Goal: Task Accomplishment & Management: Use online tool/utility

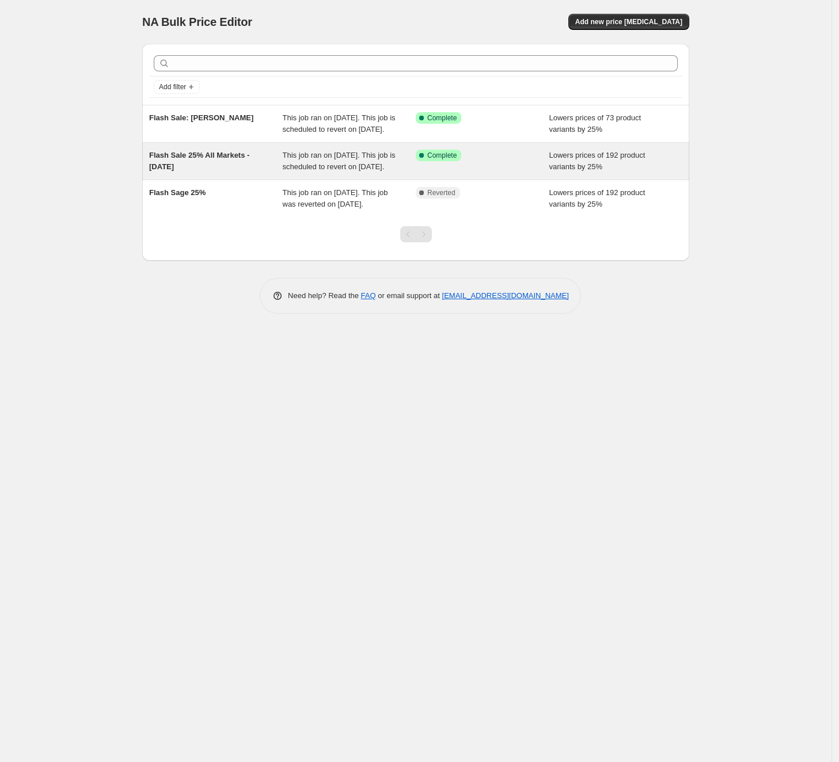
click at [488, 173] on div "Success Complete Complete" at bounding box center [483, 161] width 134 height 23
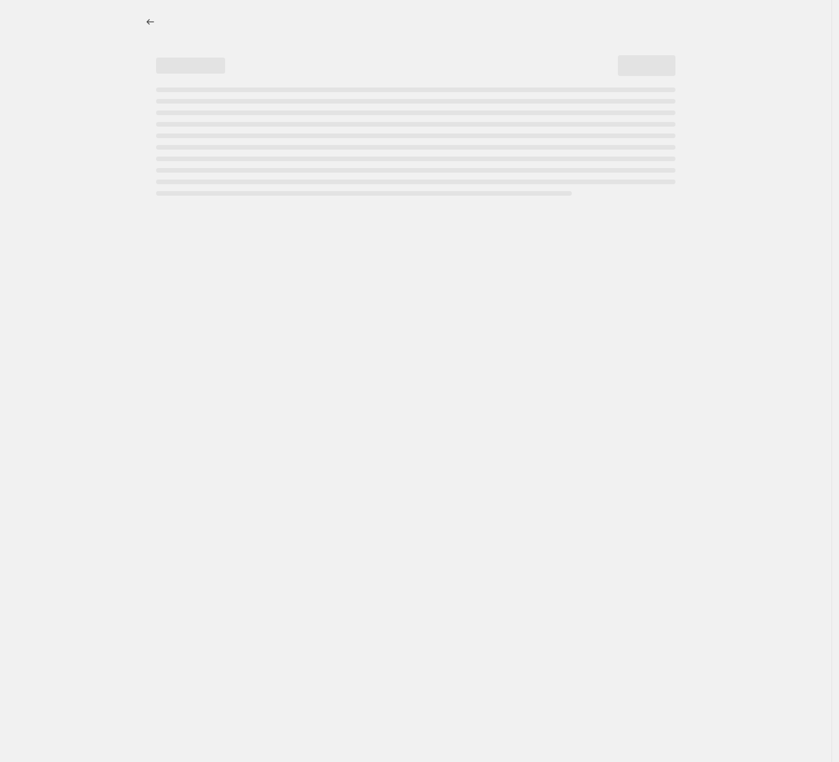
select select "percentage"
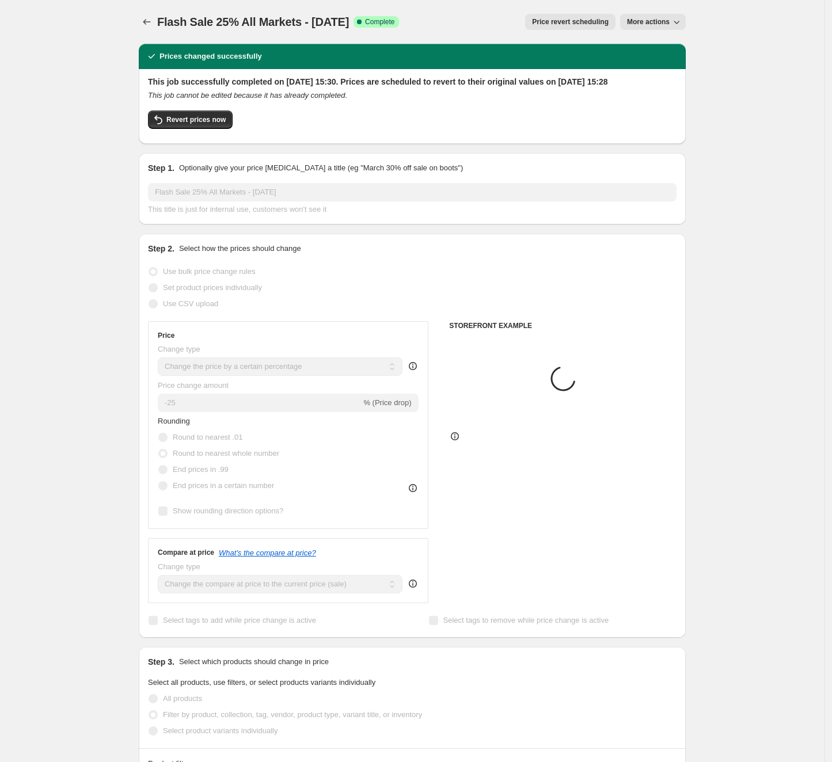
select select "tag"
click at [604, 21] on span "Price revert scheduling" at bounding box center [570, 21] width 77 height 9
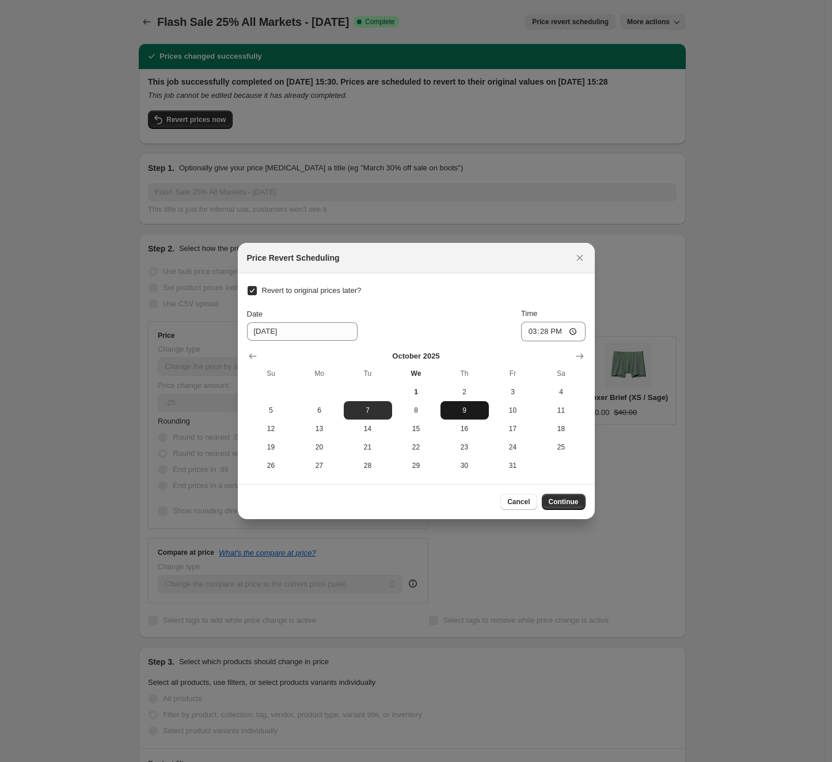
click at [456, 409] on span "9" at bounding box center [464, 410] width 39 height 9
click at [513, 408] on span "10" at bounding box center [512, 410] width 39 height 9
type input "[DATE]"
click at [564, 500] on span "Continue" at bounding box center [564, 501] width 30 height 9
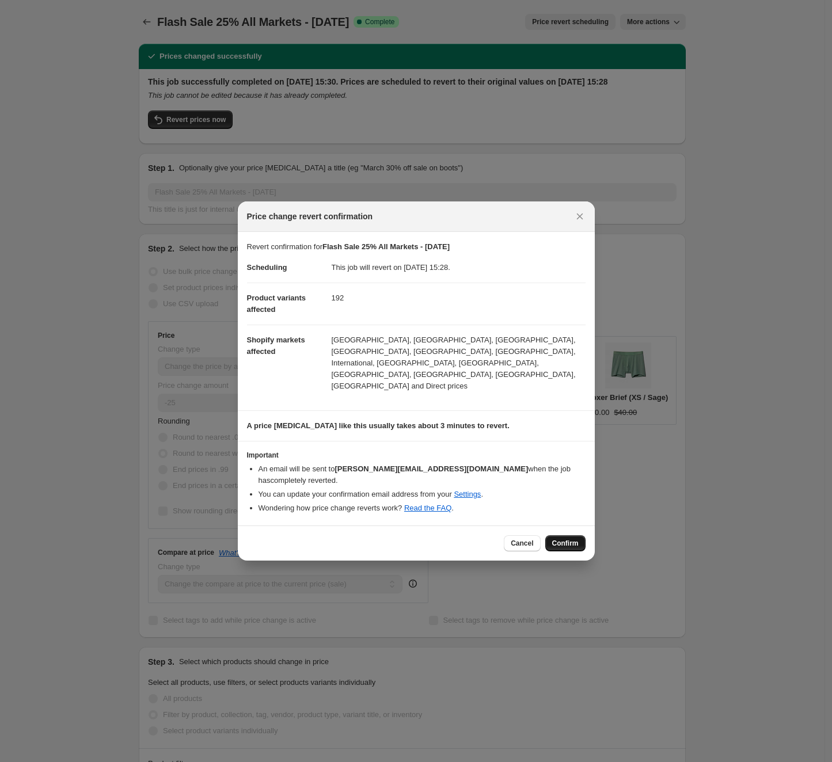
click at [561, 539] on span "Confirm" at bounding box center [565, 543] width 26 height 9
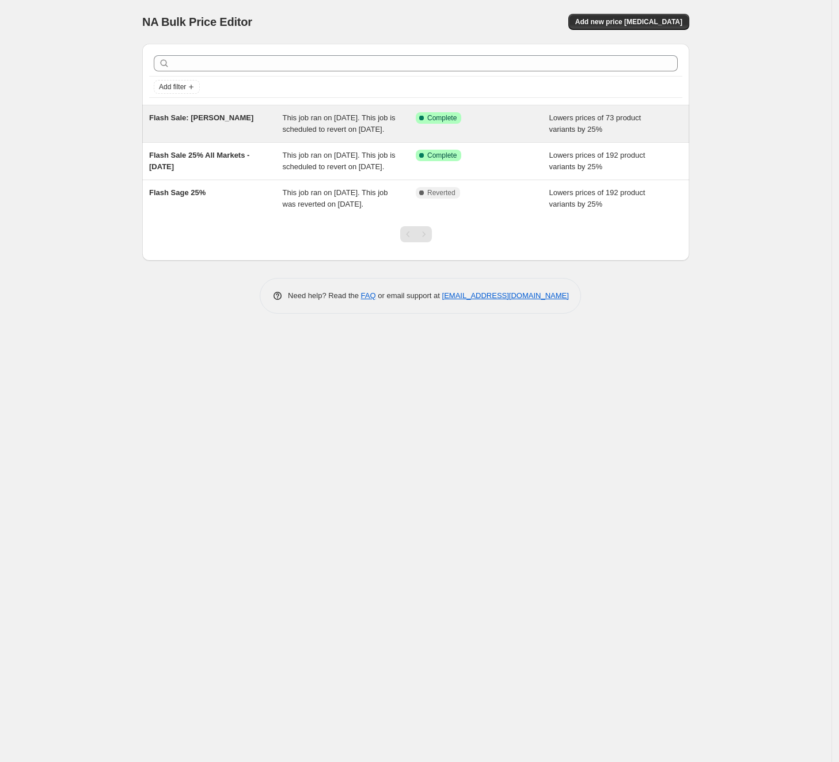
click at [501, 130] on div "Success Complete Complete" at bounding box center [483, 123] width 134 height 23
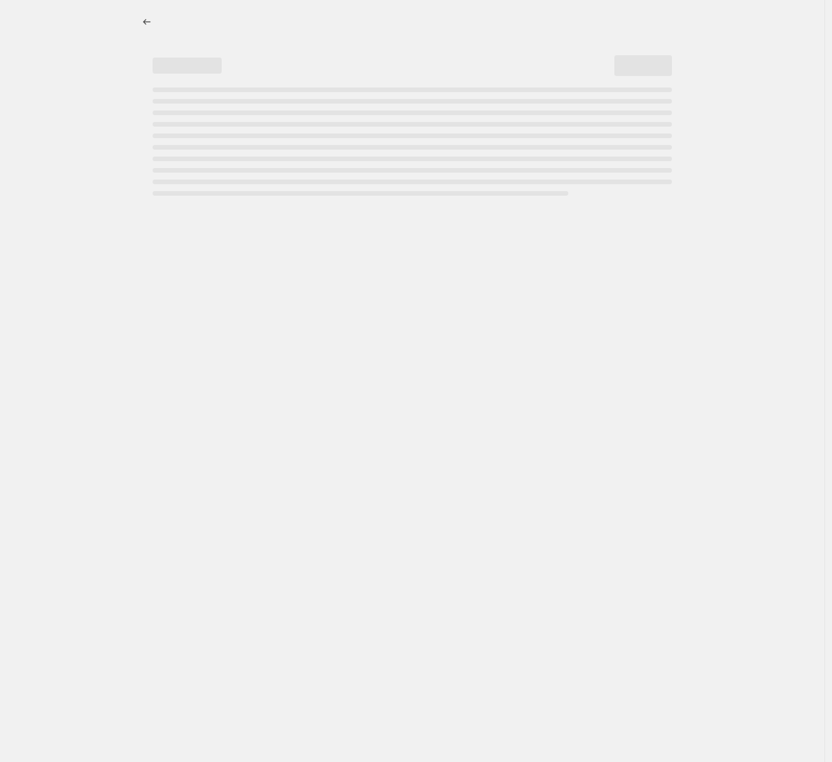
select select "percentage"
select select "tag"
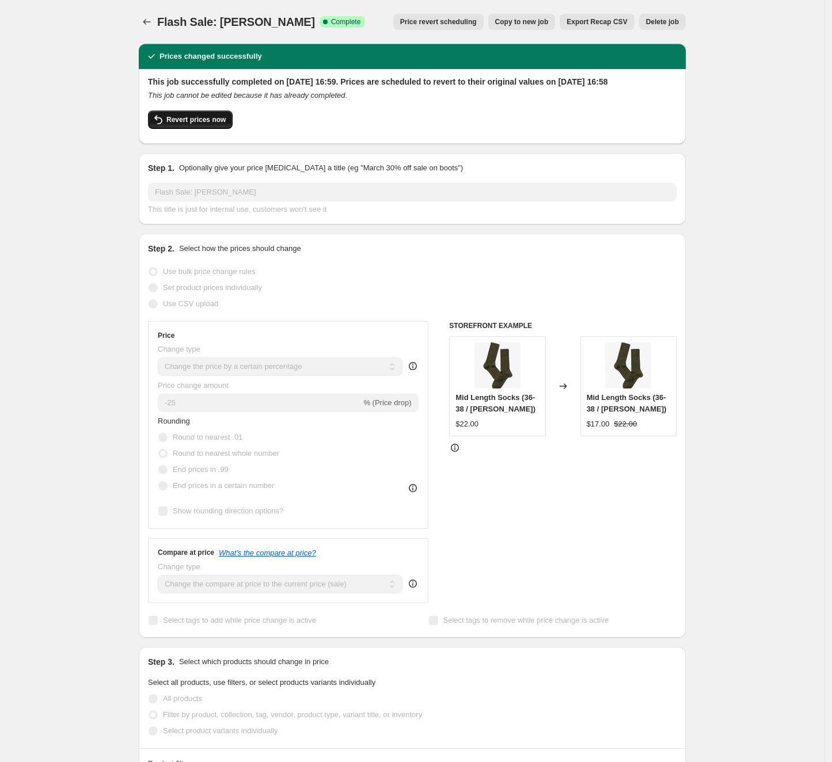
click at [178, 124] on span "Revert prices now" at bounding box center [195, 119] width 59 height 9
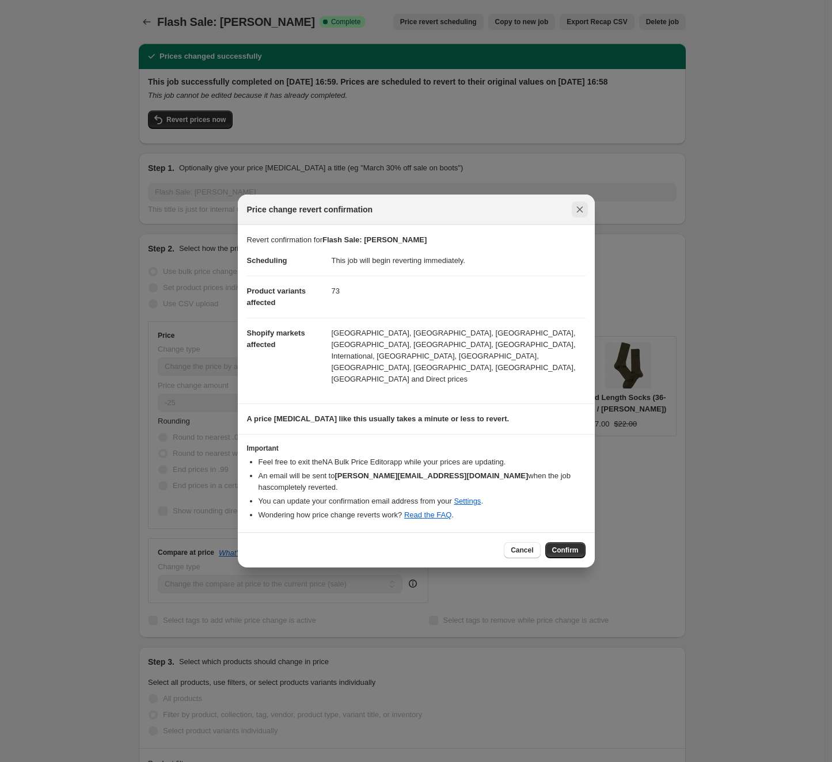
click at [581, 215] on icon "Close" at bounding box center [580, 210] width 12 height 12
checkbox input "true"
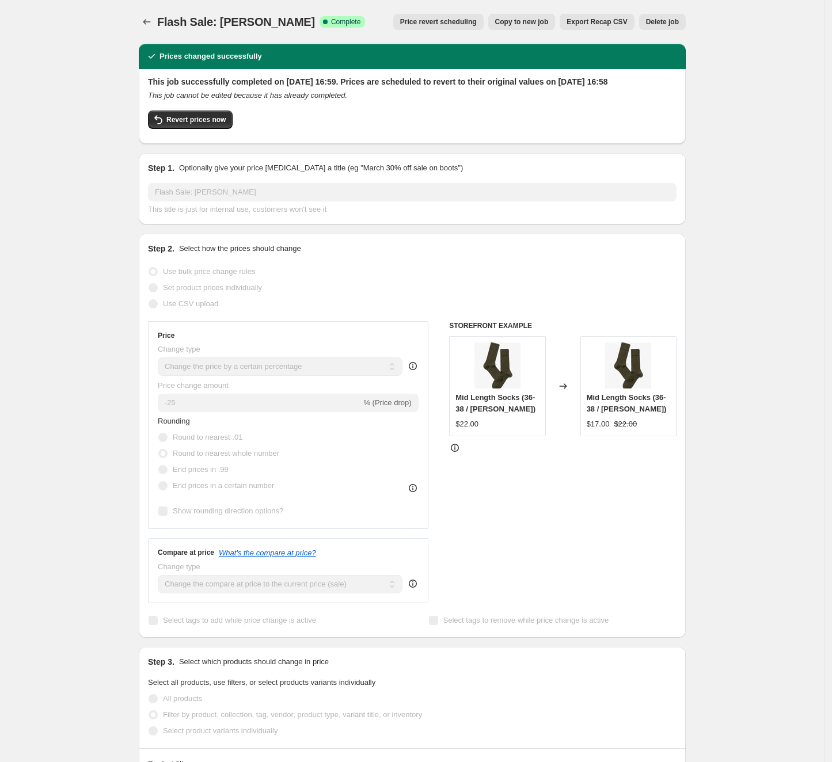
click at [445, 18] on span "Price revert scheduling" at bounding box center [438, 21] width 77 height 9
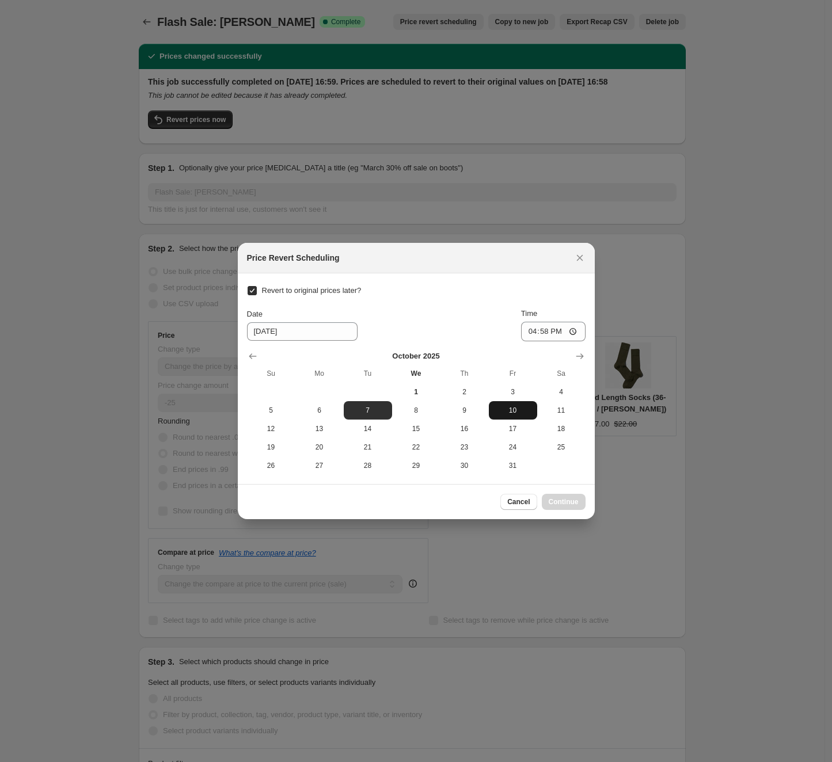
click at [510, 409] on span "10" at bounding box center [512, 410] width 39 height 9
type input "[DATE]"
click at [580, 503] on button "Continue" at bounding box center [564, 502] width 44 height 16
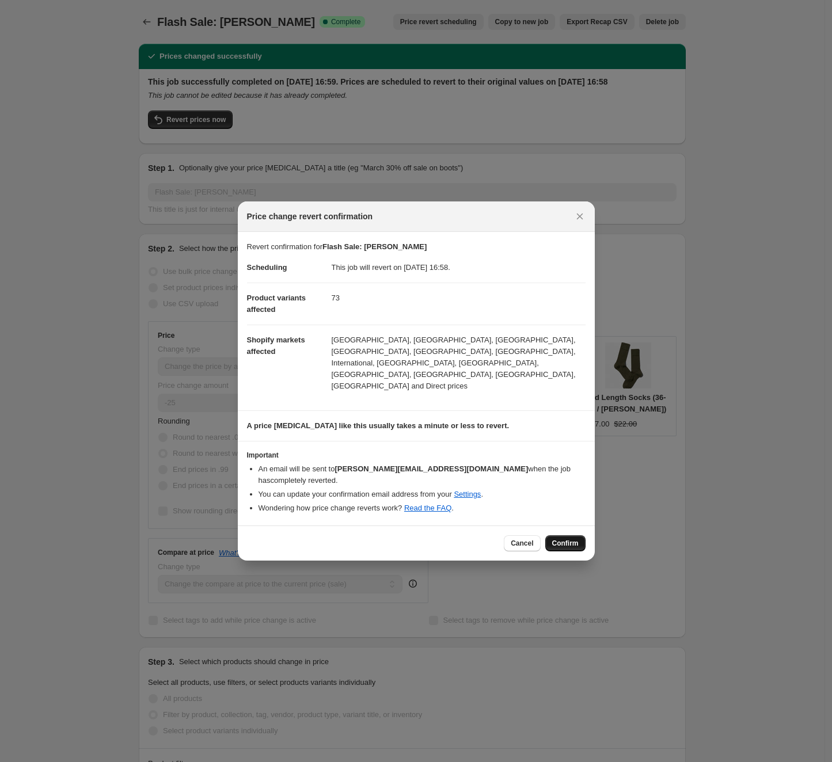
click at [562, 539] on span "Confirm" at bounding box center [565, 543] width 26 height 9
